Goal: Task Accomplishment & Management: Complete application form

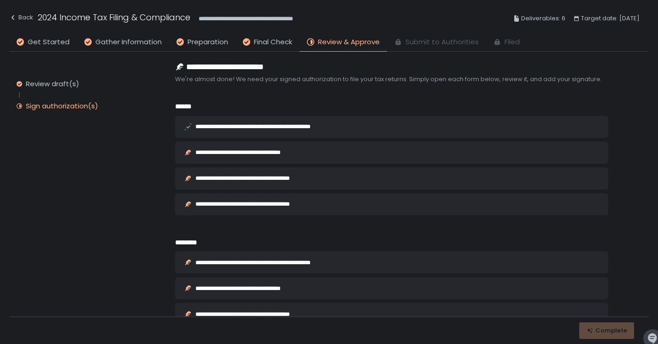
click at [248, 128] on div "**********" at bounding box center [270, 126] width 151 height 6
click at [187, 124] on icon at bounding box center [187, 126] width 7 height 7
click at [196, 152] on div "**********" at bounding box center [251, 152] width 113 height 6
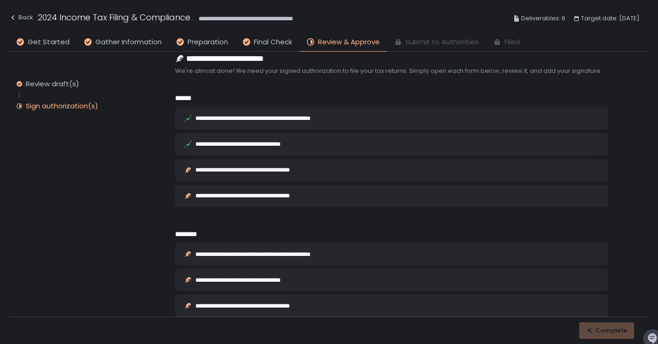
scroll to position [17, 0]
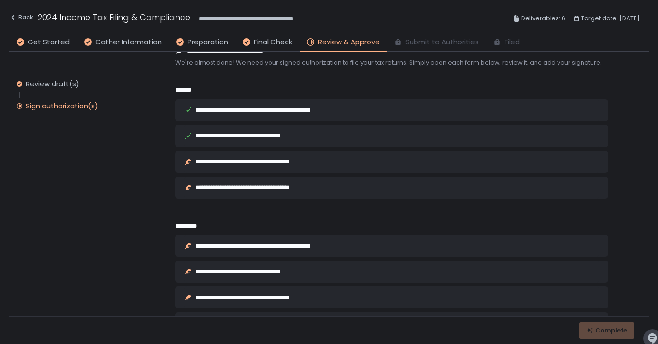
click at [227, 163] on div "**********" at bounding box center [258, 161] width 127 height 6
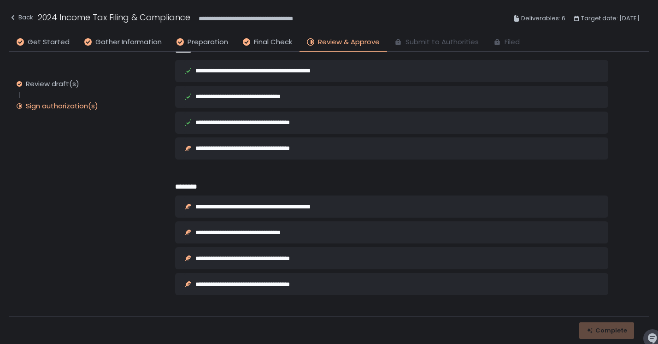
scroll to position [65, 0]
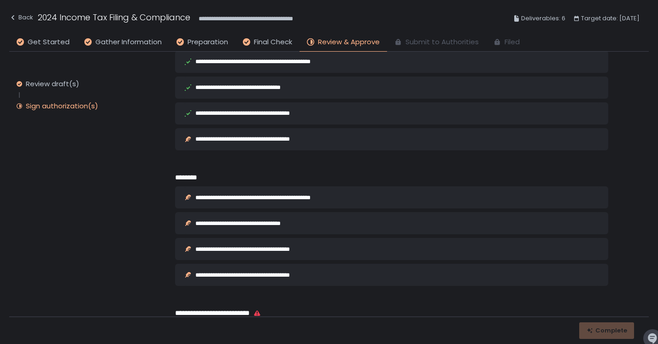
click at [252, 142] on div "**********" at bounding box center [259, 139] width 128 height 6
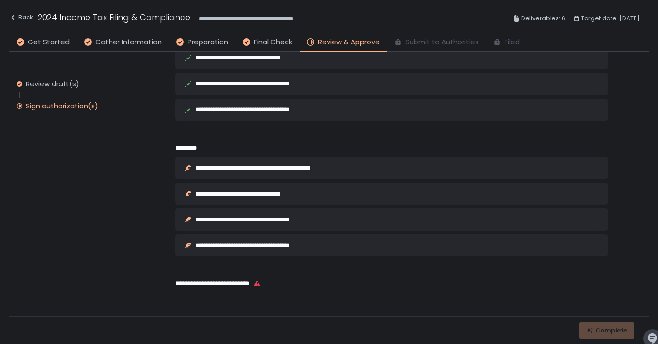
scroll to position [0, 0]
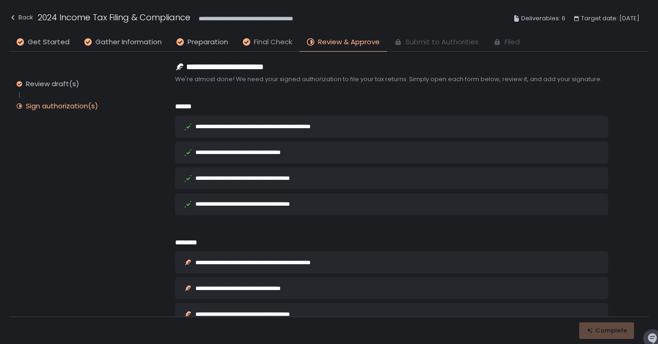
click at [262, 45] on span "Final Check" at bounding box center [273, 42] width 38 height 11
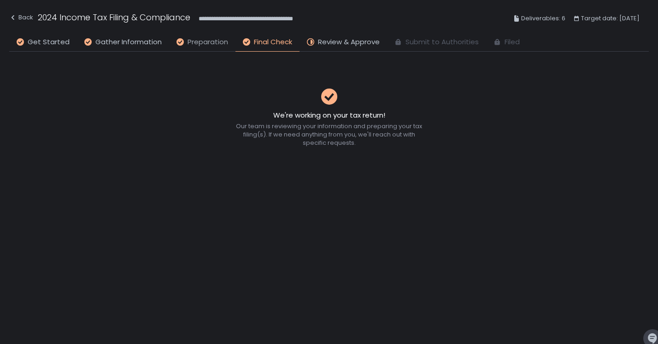
click at [215, 41] on span "Preparation" at bounding box center [207, 42] width 41 height 11
click at [132, 43] on span "Gather Information" at bounding box center [128, 42] width 66 height 11
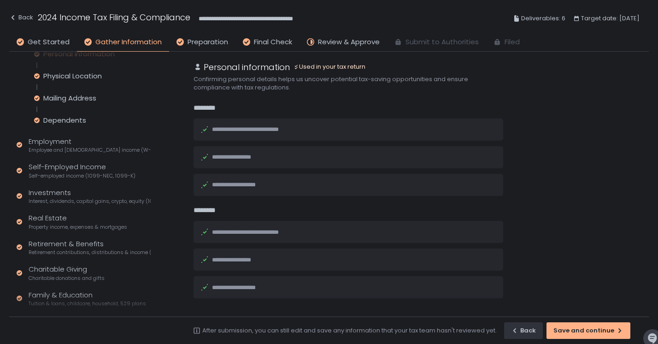
scroll to position [72, 0]
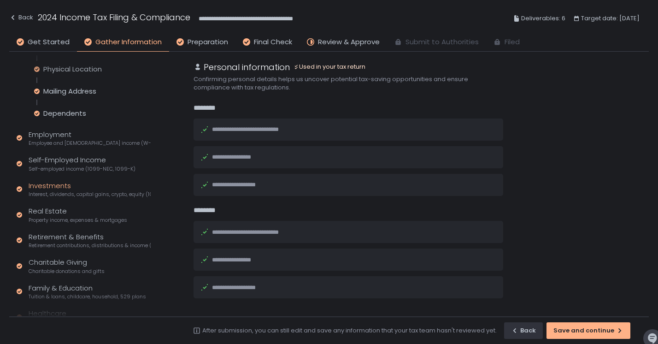
click at [54, 183] on div "Investments Interest, dividends, capital gains, crypto, equity (1099s, K-1s)" at bounding box center [90, 189] width 122 height 17
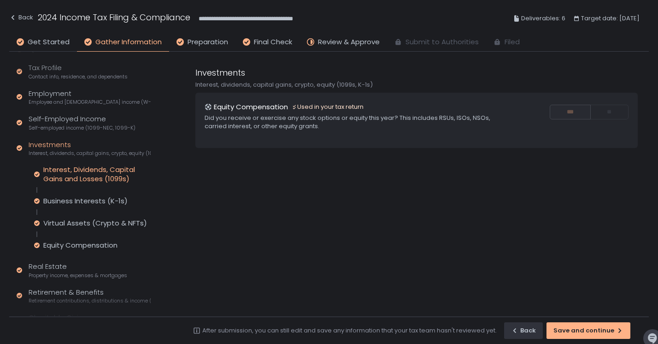
scroll to position [30, 0]
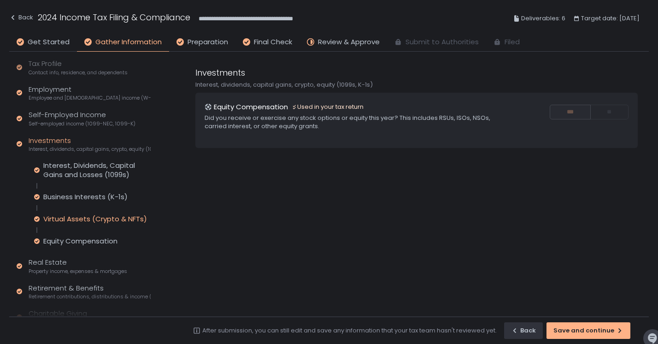
click at [92, 219] on div "Virtual Assets (Crypto & NFTs)" at bounding box center [95, 218] width 104 height 9
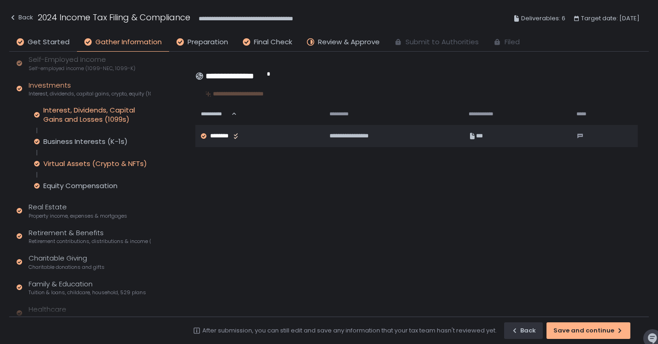
scroll to position [87, 0]
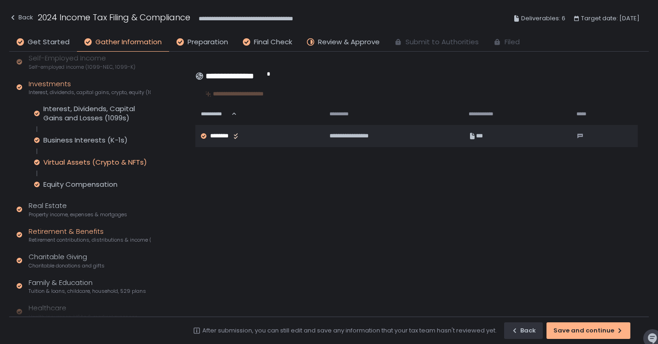
click at [75, 234] on div "Retirement & Benefits Retirement contributions, distributions & income (1099-R,…" at bounding box center [90, 234] width 122 height 17
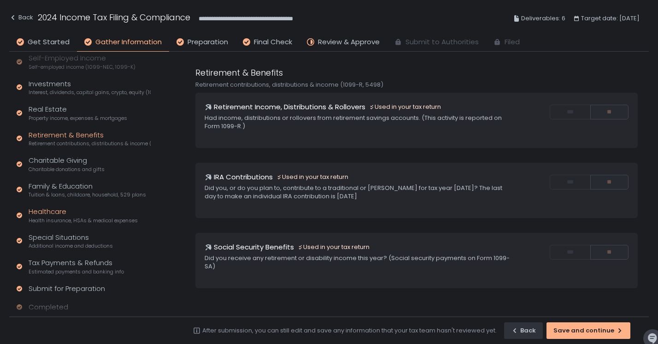
click at [55, 212] on div "Healthcare Health insurance, HSAs & medical expenses" at bounding box center [83, 214] width 109 height 17
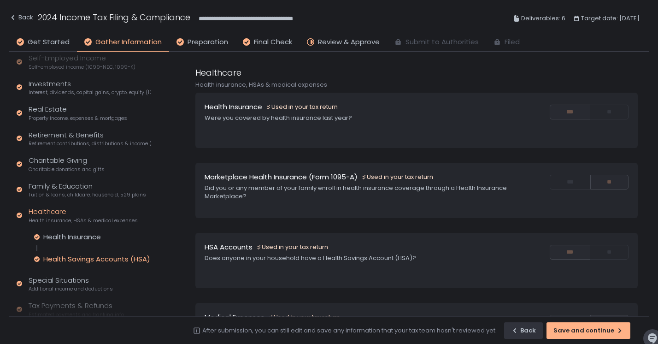
click at [99, 256] on div "Health Savings Accounts (HSA)" at bounding box center [96, 258] width 107 height 9
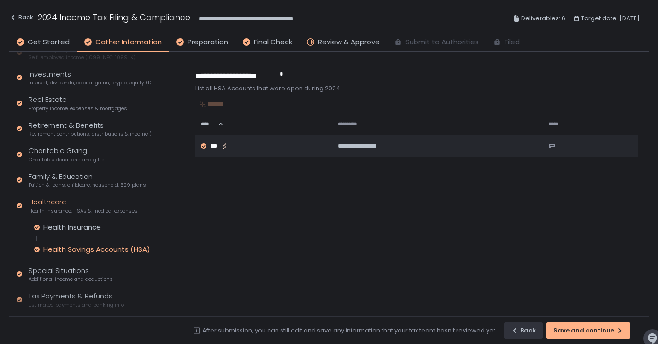
scroll to position [71, 0]
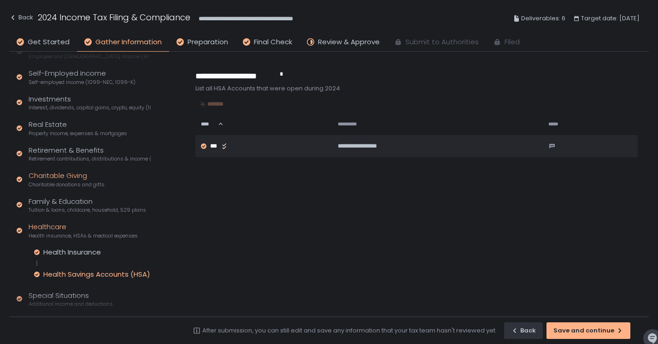
click at [68, 176] on div "Charitable Giving Charitable donations and gifts" at bounding box center [67, 178] width 76 height 17
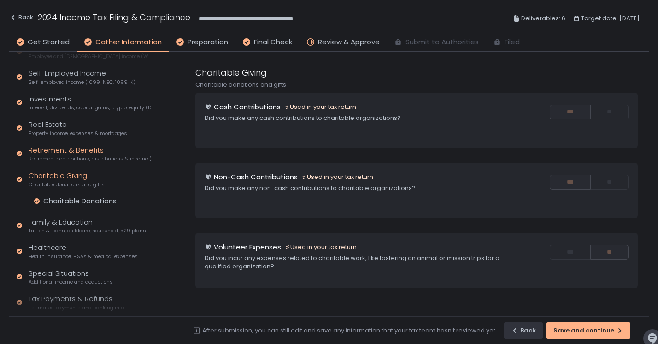
click at [75, 155] on span "Retirement contributions, distributions & income (1099-R, 5498)" at bounding box center [90, 158] width 122 height 7
